Goal: Information Seeking & Learning: Understand process/instructions

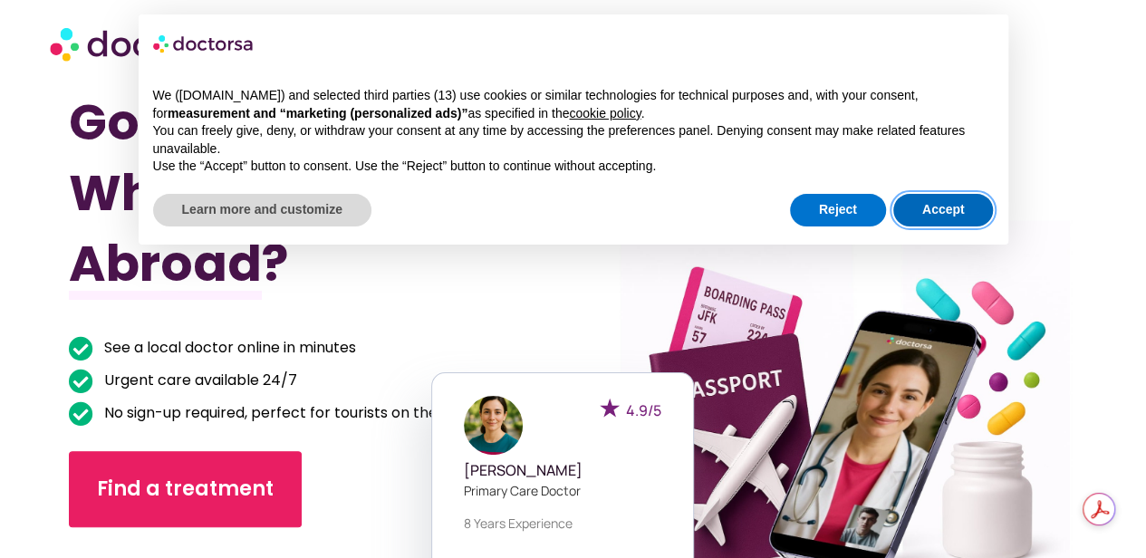
click at [969, 204] on button "Accept" at bounding box center [944, 210] width 101 height 33
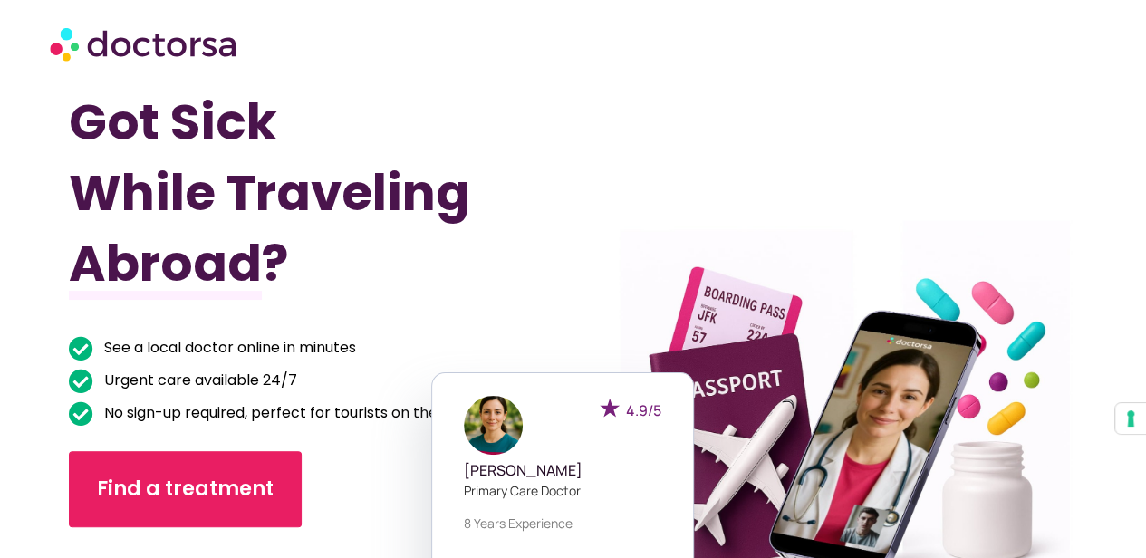
click at [114, 46] on img at bounding box center [145, 43] width 190 height 54
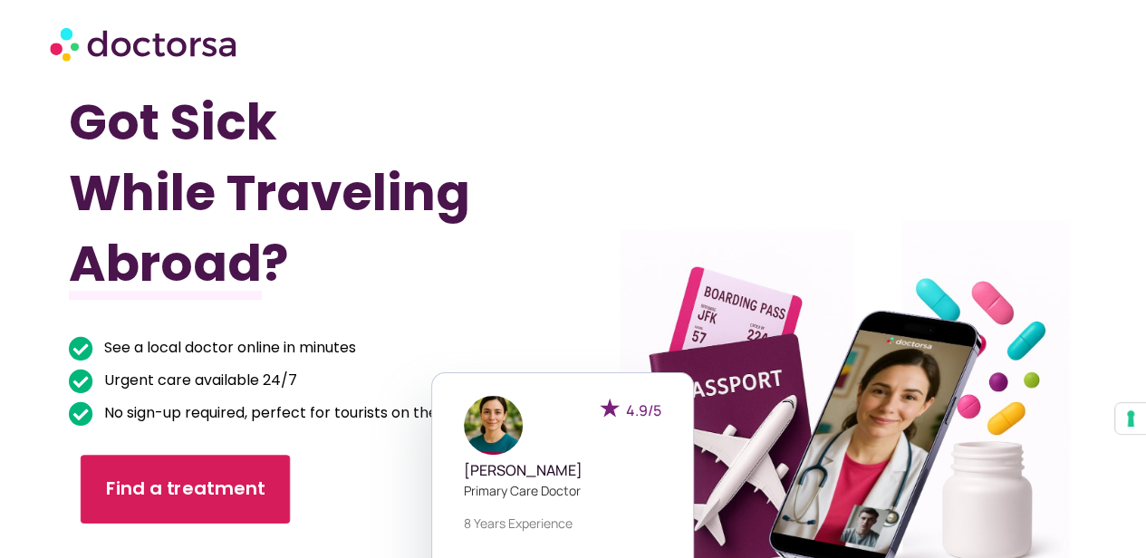
click at [196, 486] on span "Find a treatment" at bounding box center [186, 490] width 160 height 26
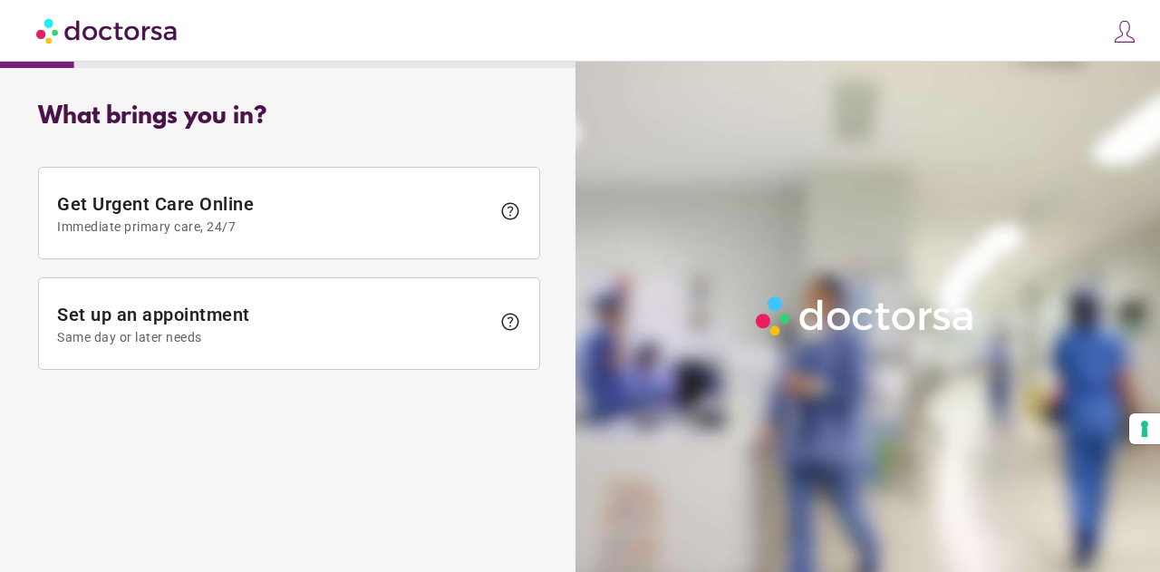
click at [1129, 17] on span at bounding box center [1120, 34] width 34 height 34
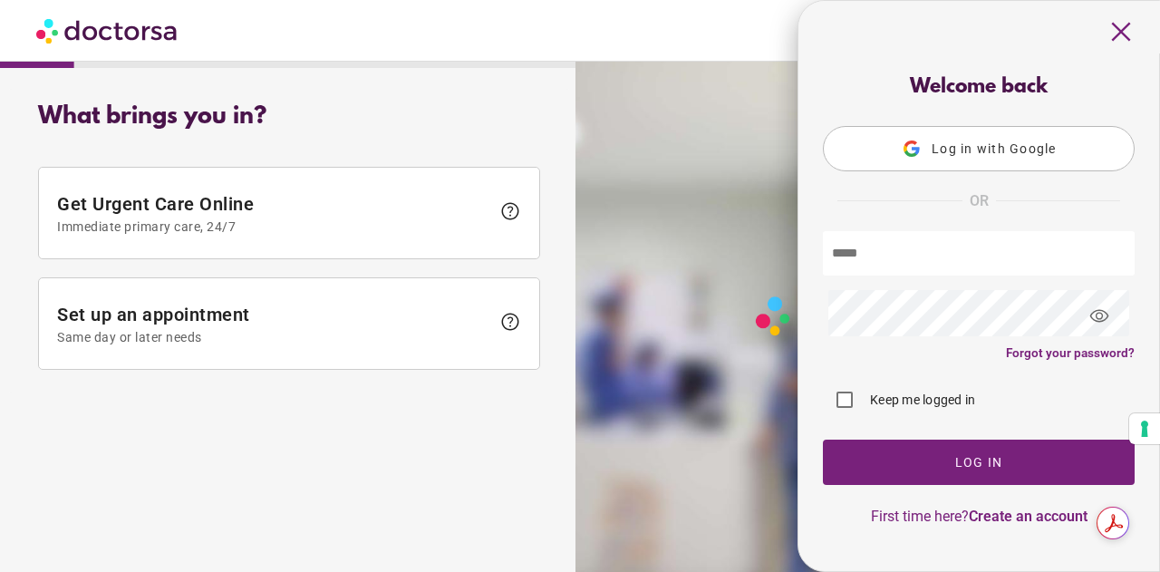
click at [1003, 159] on button "Log in with Google" at bounding box center [979, 148] width 312 height 45
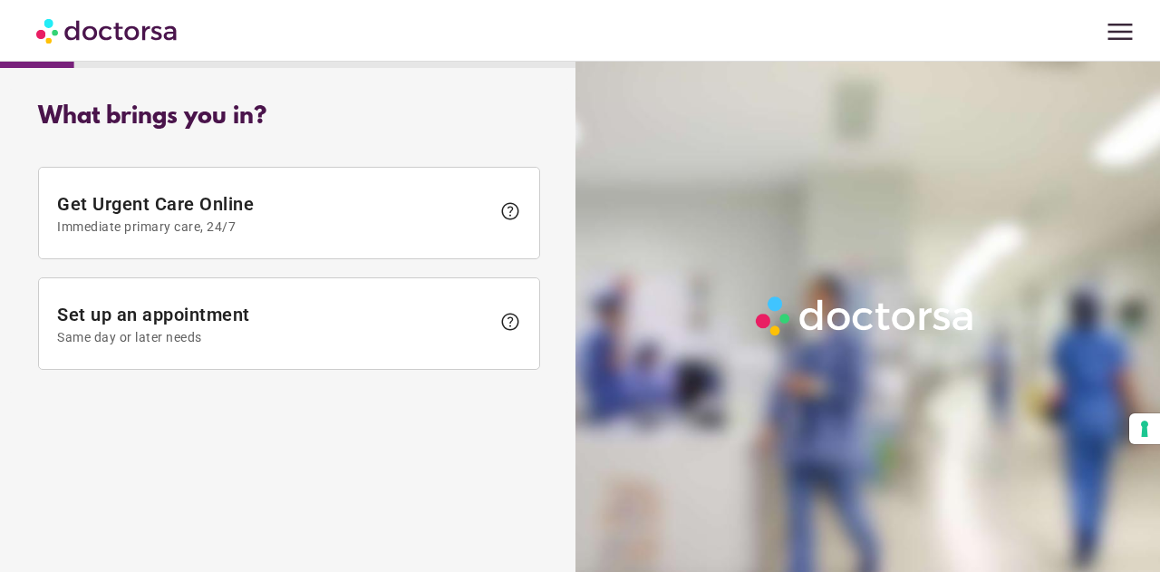
click at [1107, 37] on span "menu" at bounding box center [1120, 32] width 34 height 34
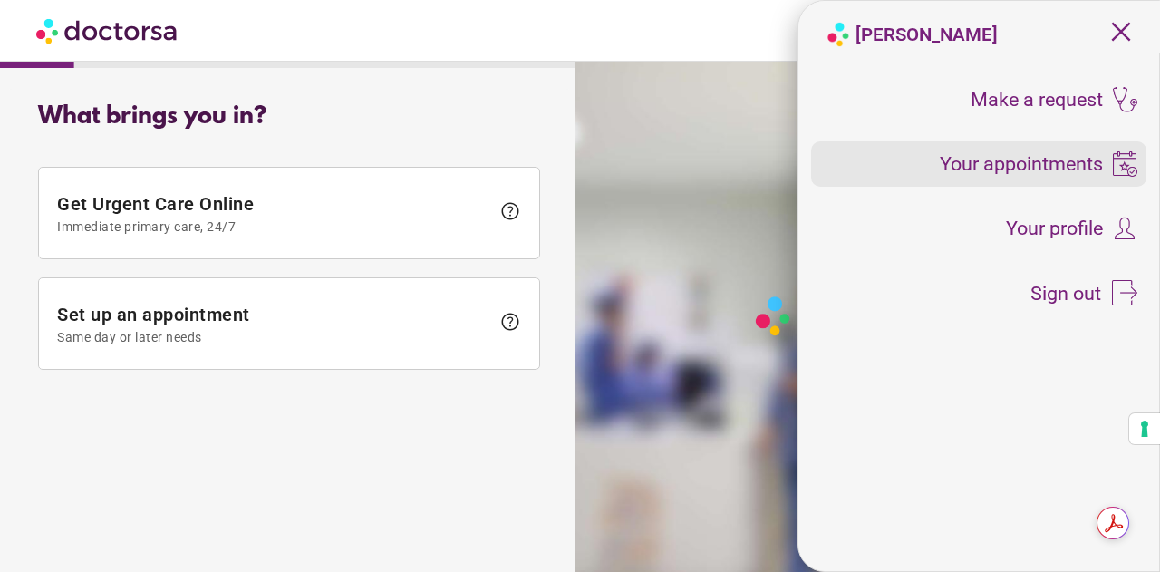
click at [1060, 162] on span "Your appointments" at bounding box center [1021, 164] width 163 height 20
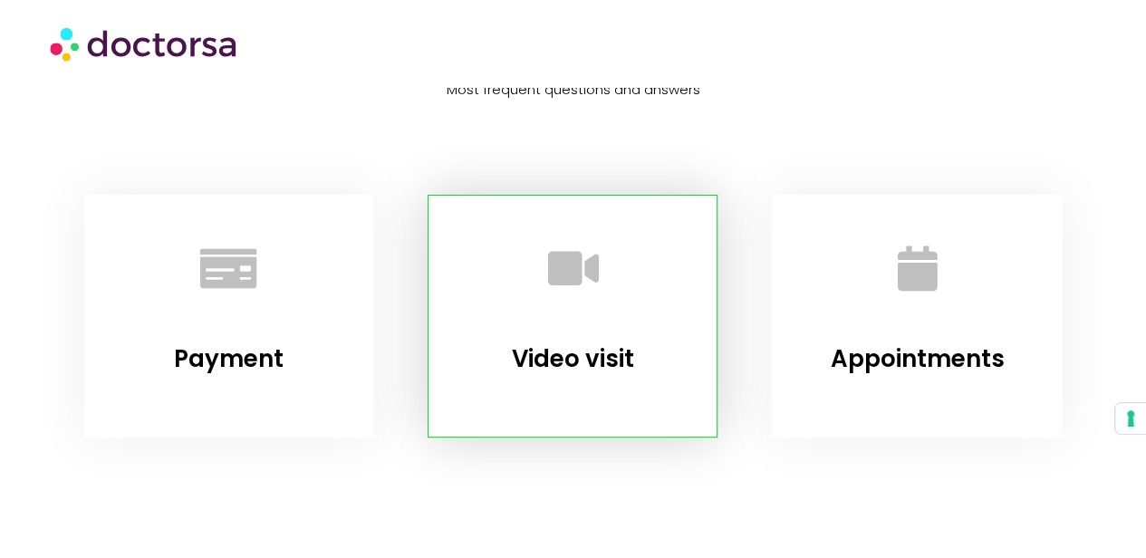
scroll to position [181, 0]
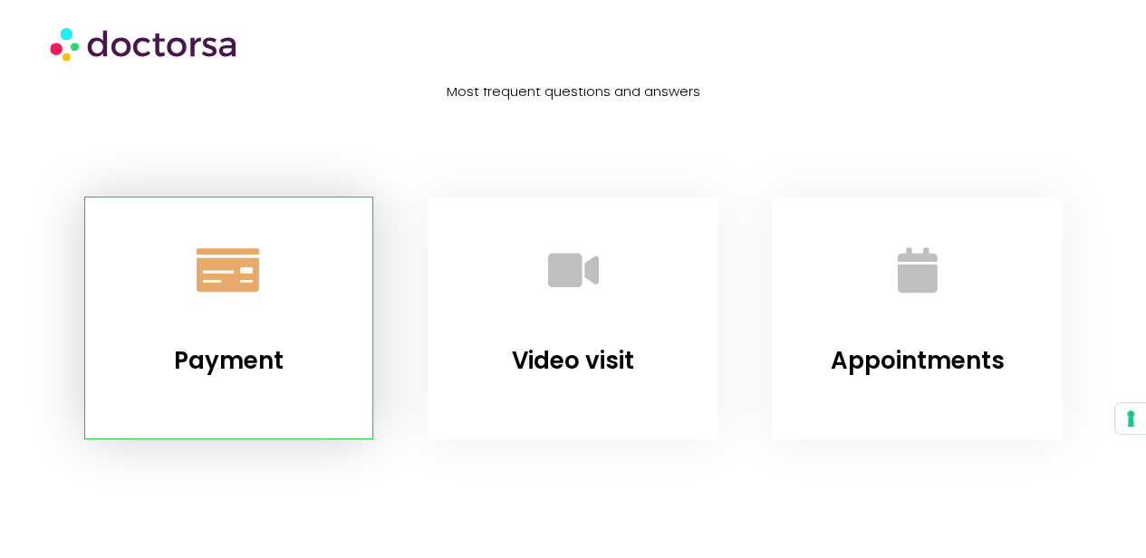
click at [256, 295] on link "Payment" at bounding box center [229, 271] width 110 height 110
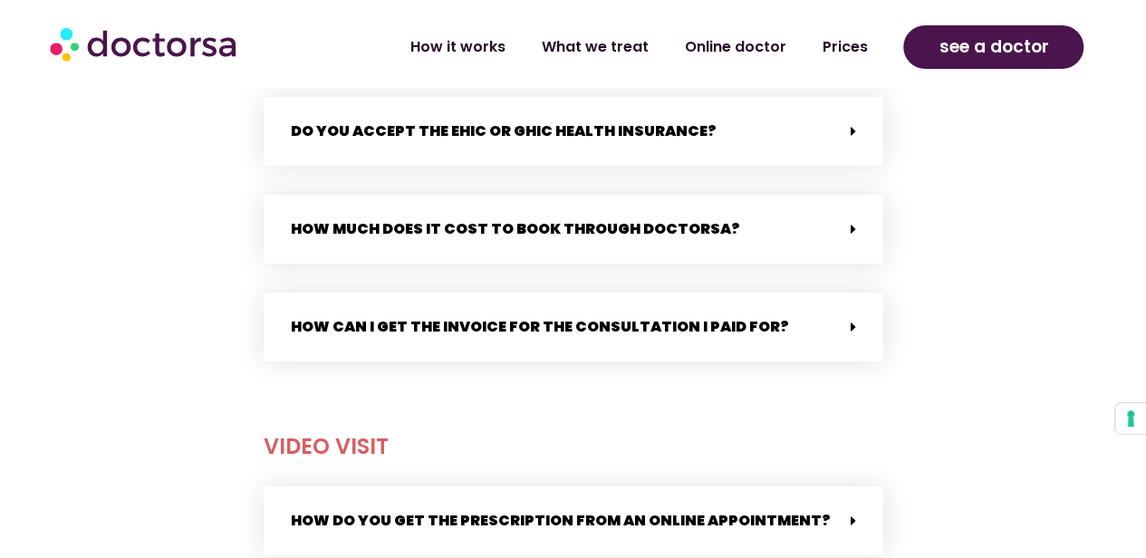
scroll to position [1191, 0]
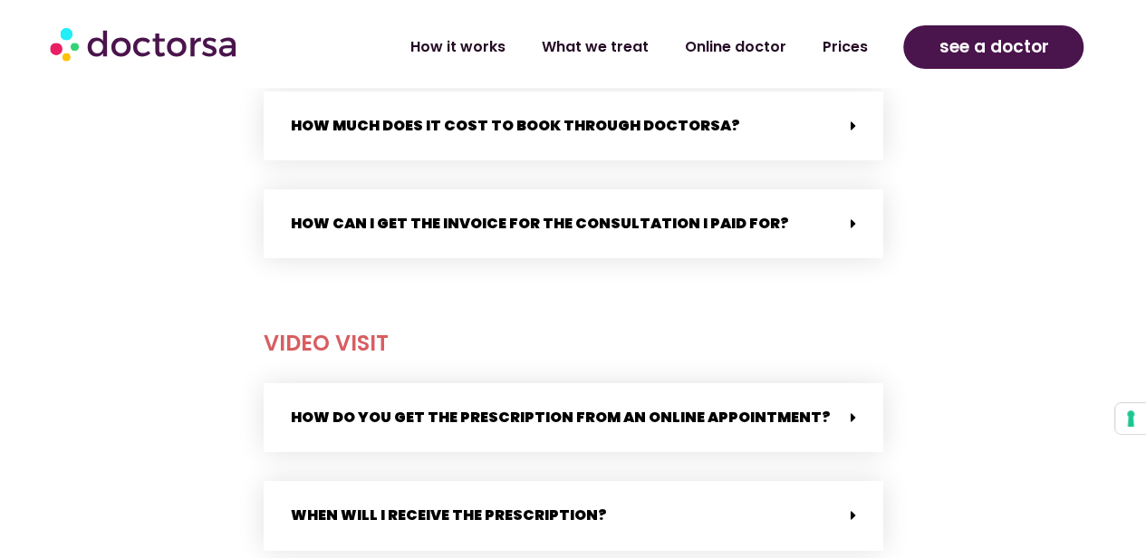
click at [769, 201] on div "How can I get the invoice for the consultation I paid for?" at bounding box center [574, 223] width 620 height 69
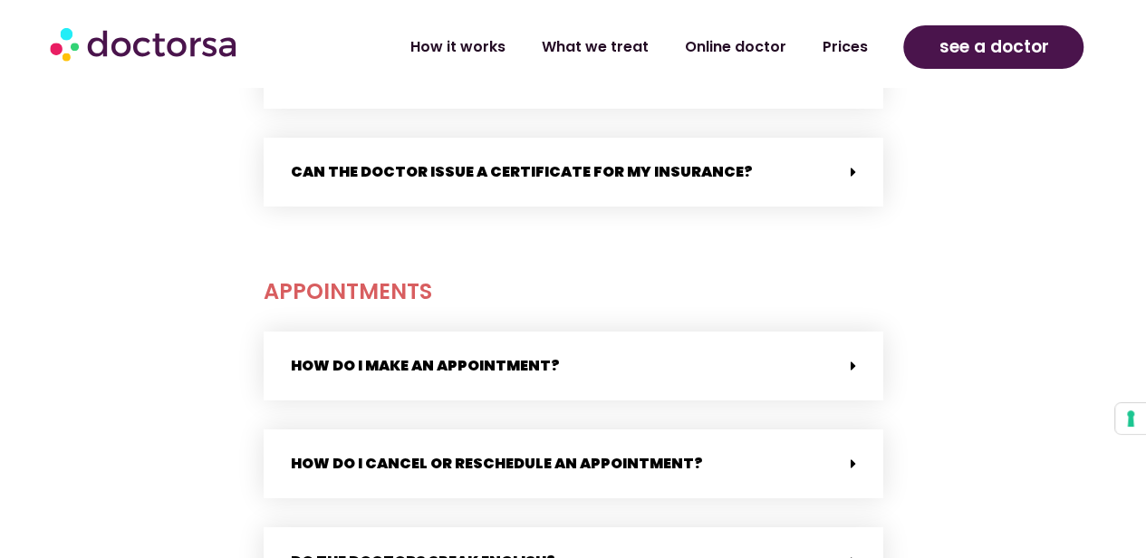
scroll to position [2550, 0]
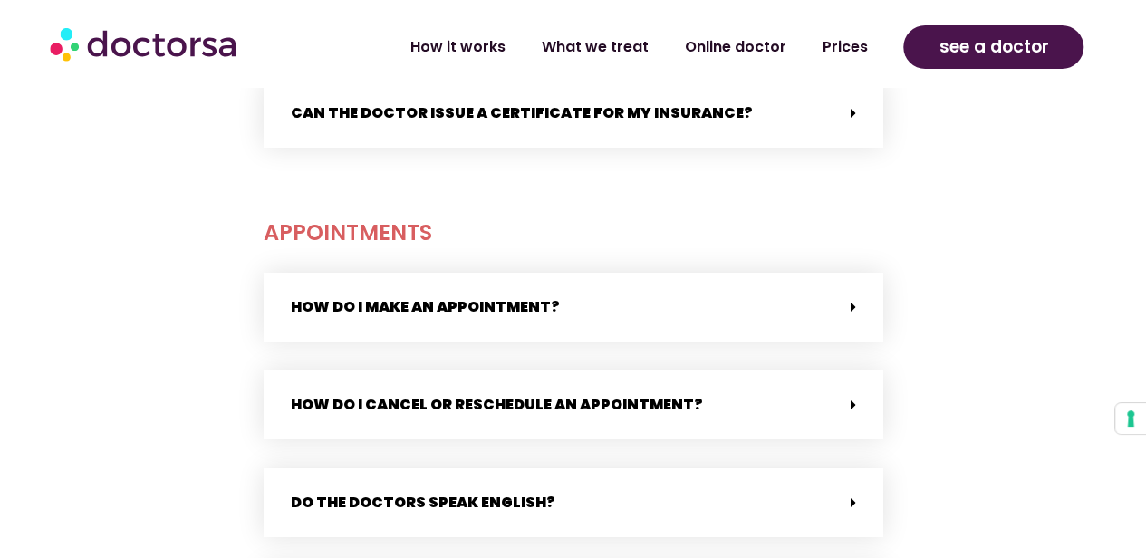
click at [682, 102] on link "Can the doctor issue a certificate for my insurance?" at bounding box center [522, 112] width 462 height 21
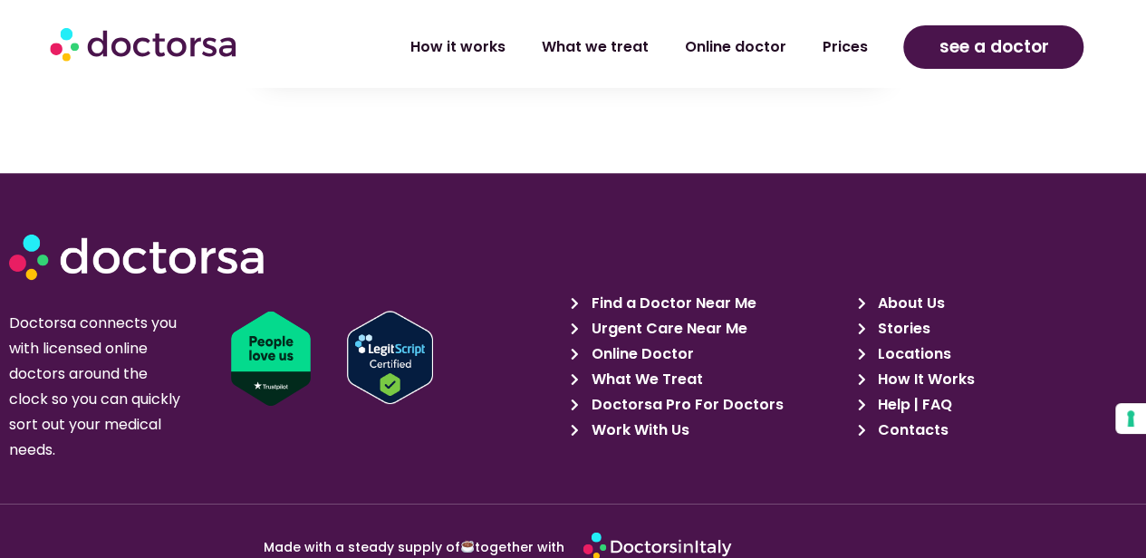
scroll to position [4363, 0]
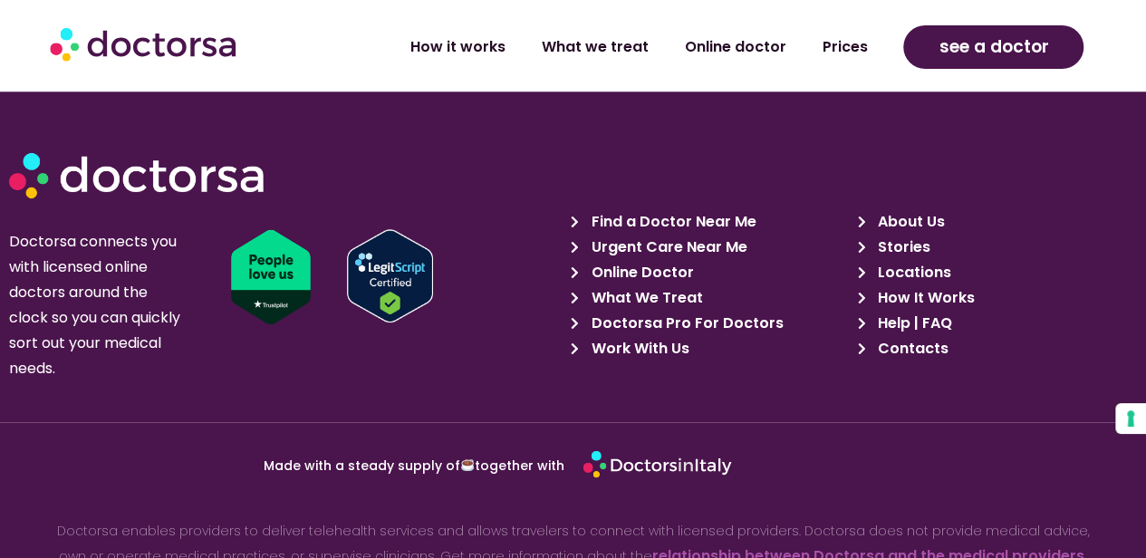
click at [941, 311] on span "Help | FAQ" at bounding box center [913, 323] width 79 height 25
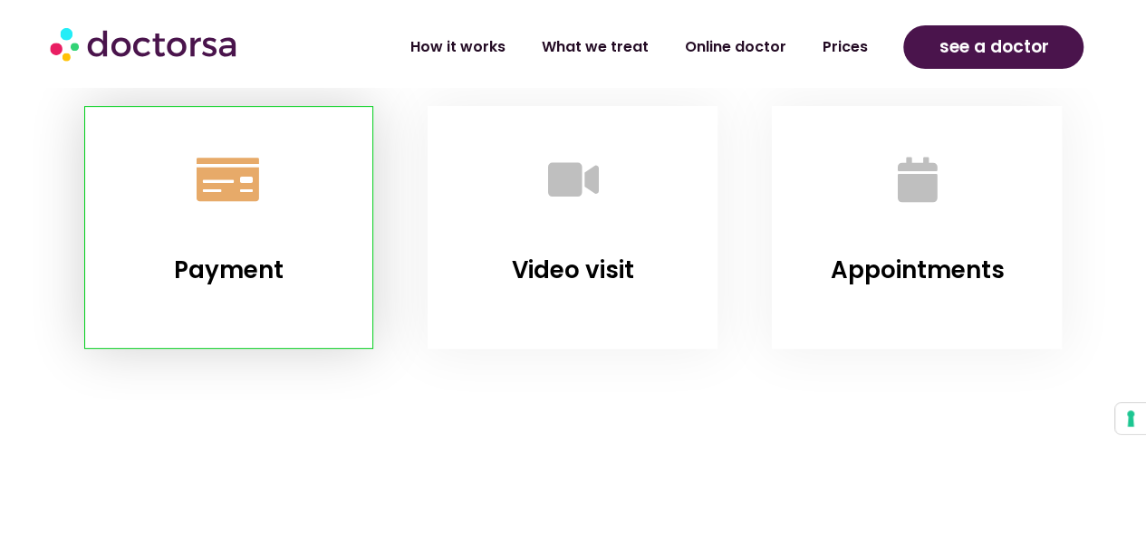
click at [270, 176] on link "Payment" at bounding box center [229, 180] width 110 height 110
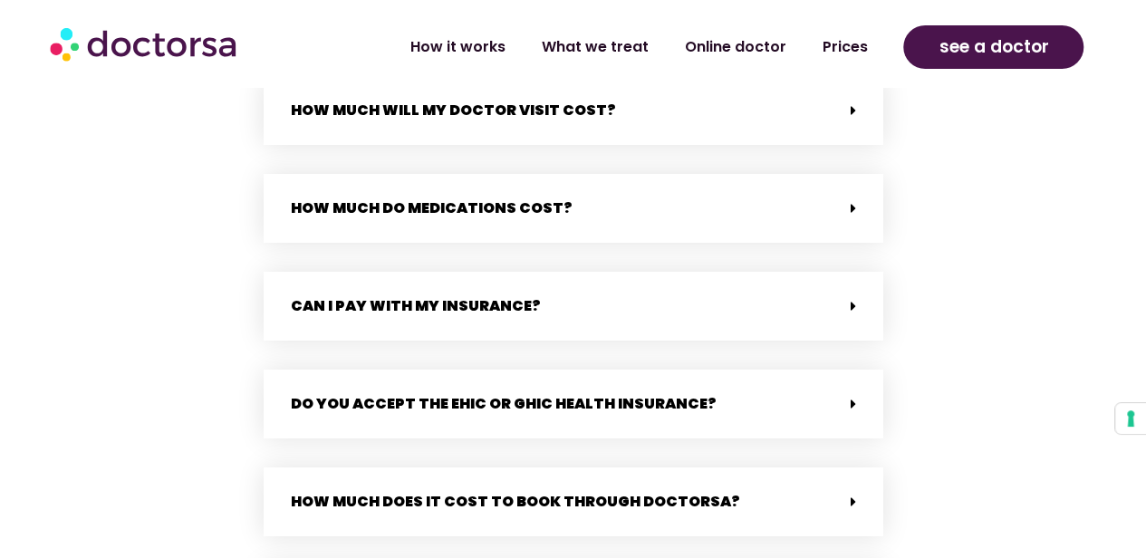
scroll to position [828, 0]
